Goal: Information Seeking & Learning: Learn about a topic

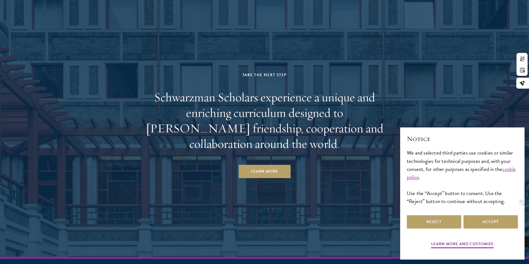
scroll to position [2906, 0]
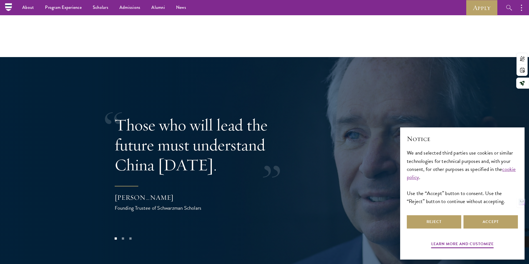
scroll to position [943, 0]
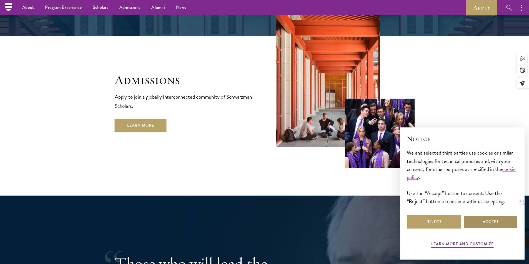
click at [483, 221] on button "Accept" at bounding box center [490, 222] width 54 height 13
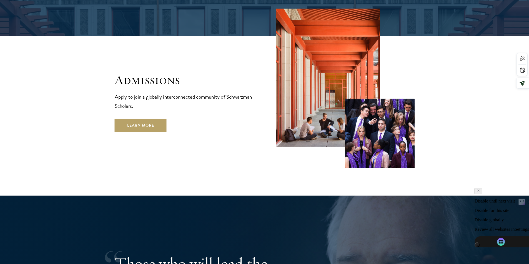
scroll to position [1082, 0]
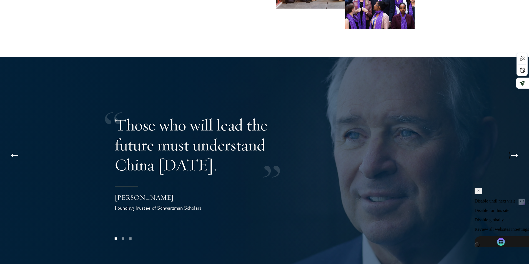
click at [513, 148] on button at bounding box center [514, 156] width 18 height 16
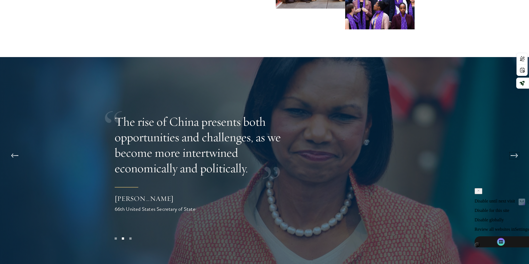
click at [513, 148] on button at bounding box center [514, 156] width 18 height 16
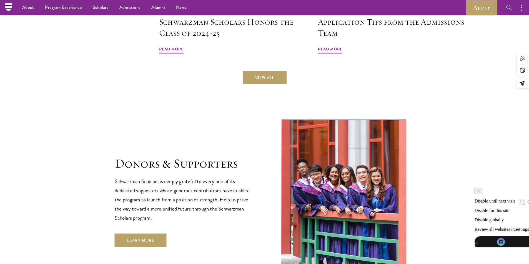
scroll to position [1276, 0]
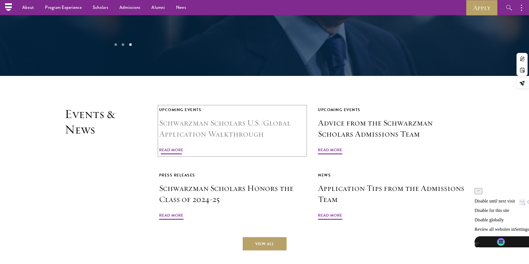
click at [181, 127] on link "Upcoming Events Schwarzman Scholars U.S./Global Application Walkthrough Read Mo…" at bounding box center [232, 131] width 147 height 49
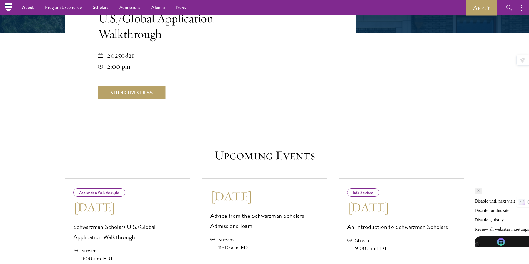
scroll to position [250, 0]
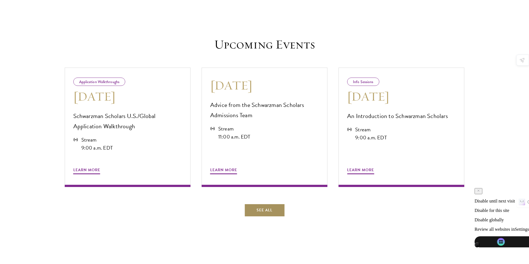
click at [280, 211] on link "See All" at bounding box center [264, 210] width 41 height 13
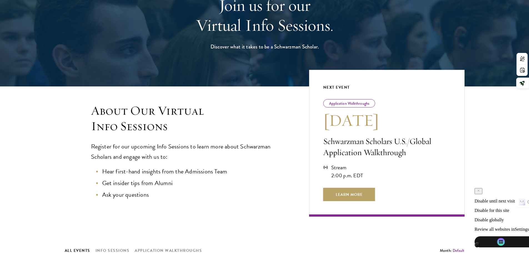
scroll to position [166, 0]
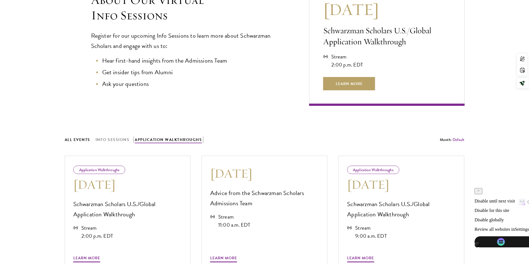
click at [168, 140] on button "Application Walkthroughs" at bounding box center [168, 140] width 67 height 7
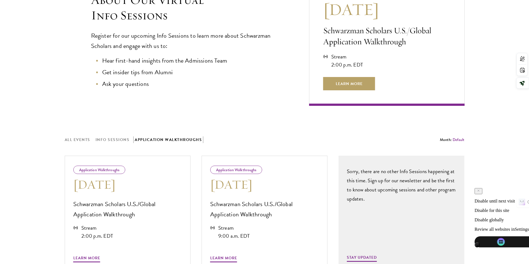
scroll to position [194, 0]
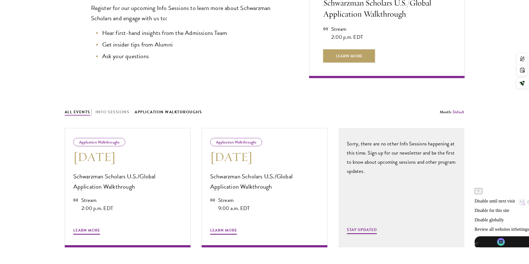
click at [87, 113] on button "All Events" at bounding box center [78, 112] width 26 height 7
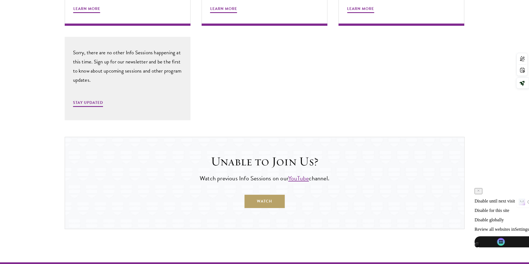
scroll to position [527, 0]
